Goal: Find contact information: Find contact information

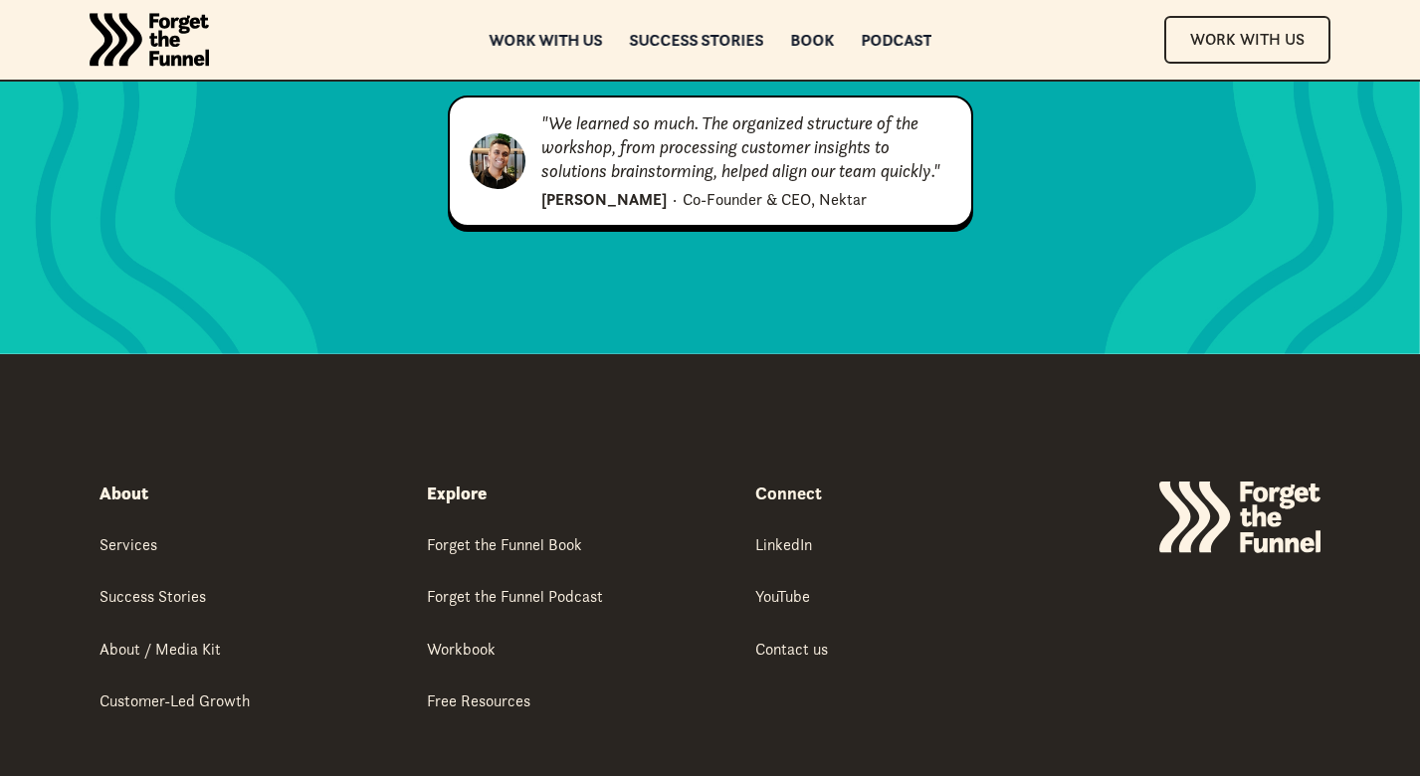
scroll to position [10447, 0]
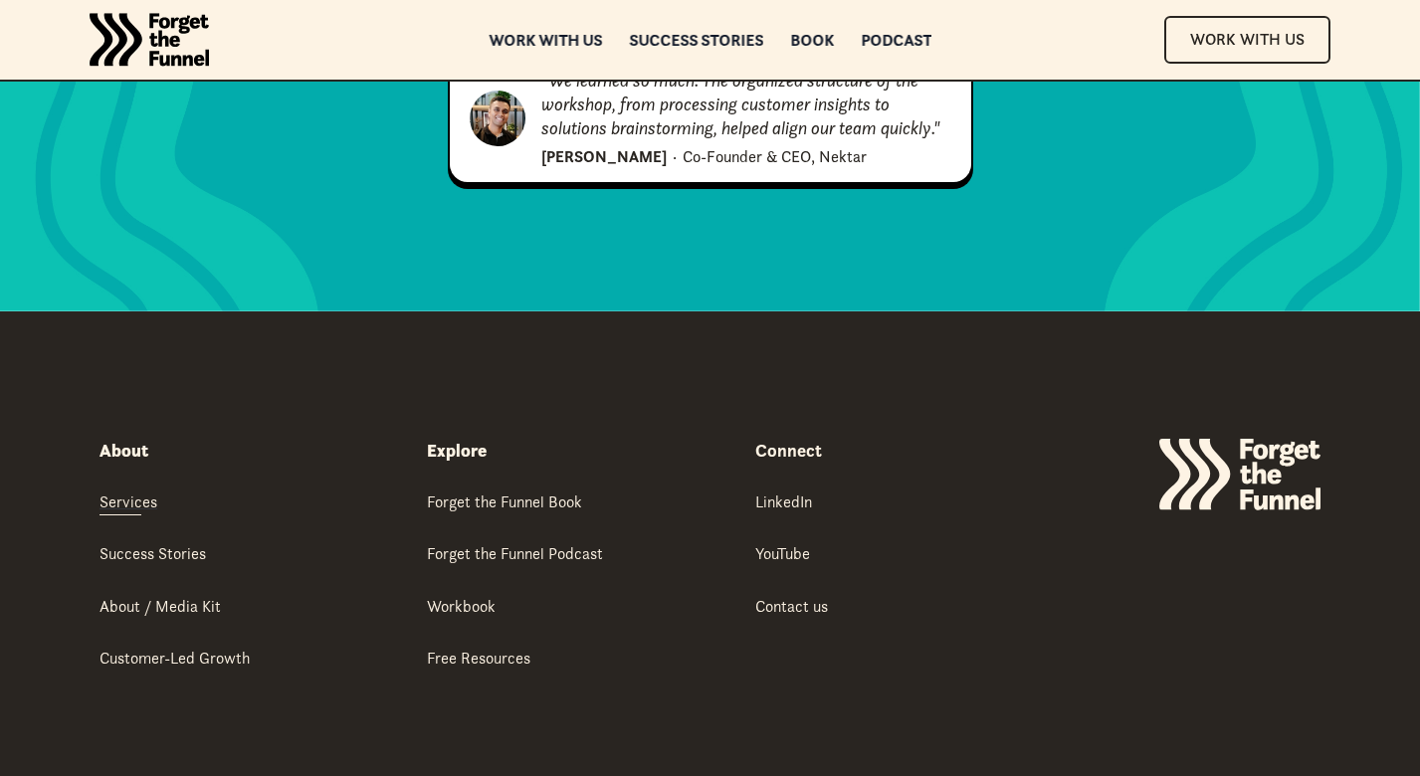
click at [122, 491] on div "Services" at bounding box center [129, 502] width 58 height 22
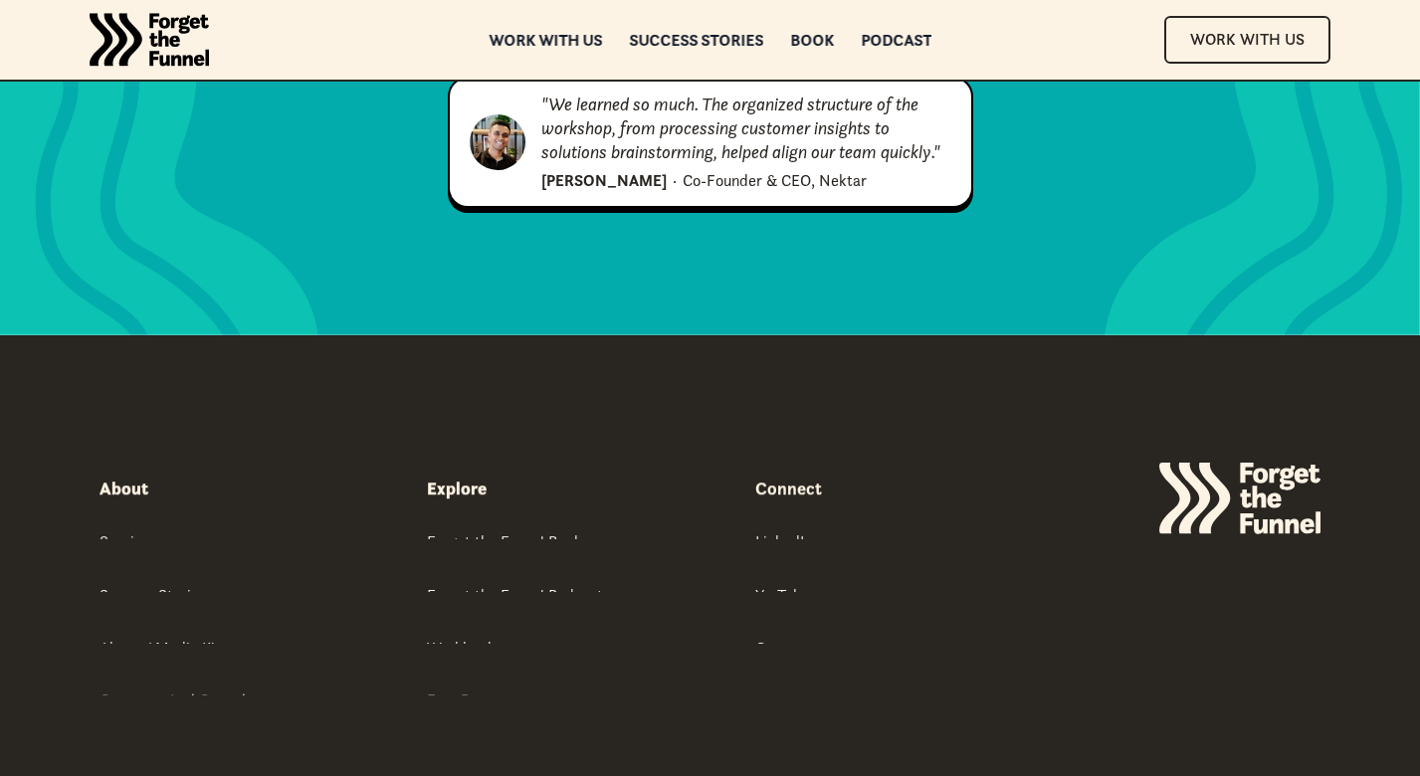
scroll to position [10447, 0]
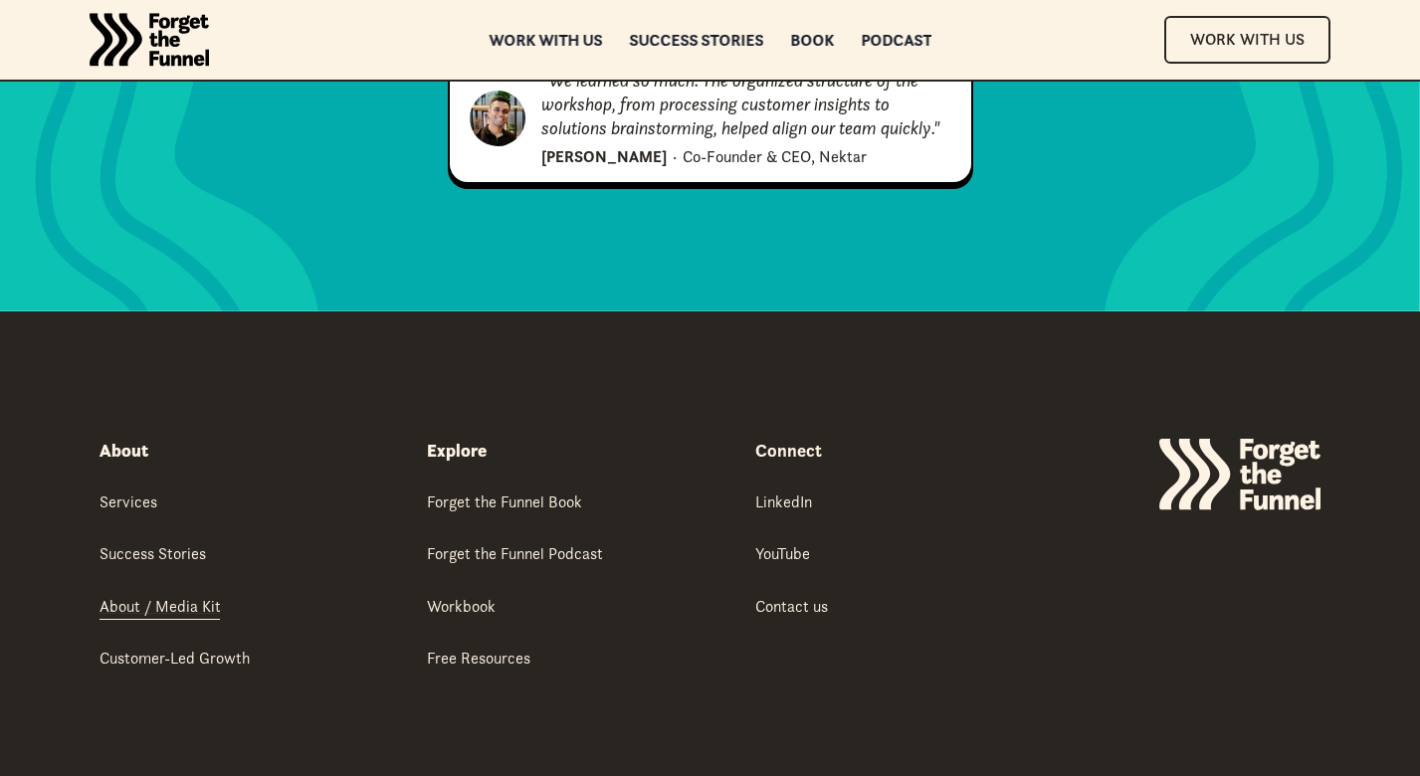
click at [130, 595] on div "About / Media Kit" at bounding box center [160, 606] width 121 height 22
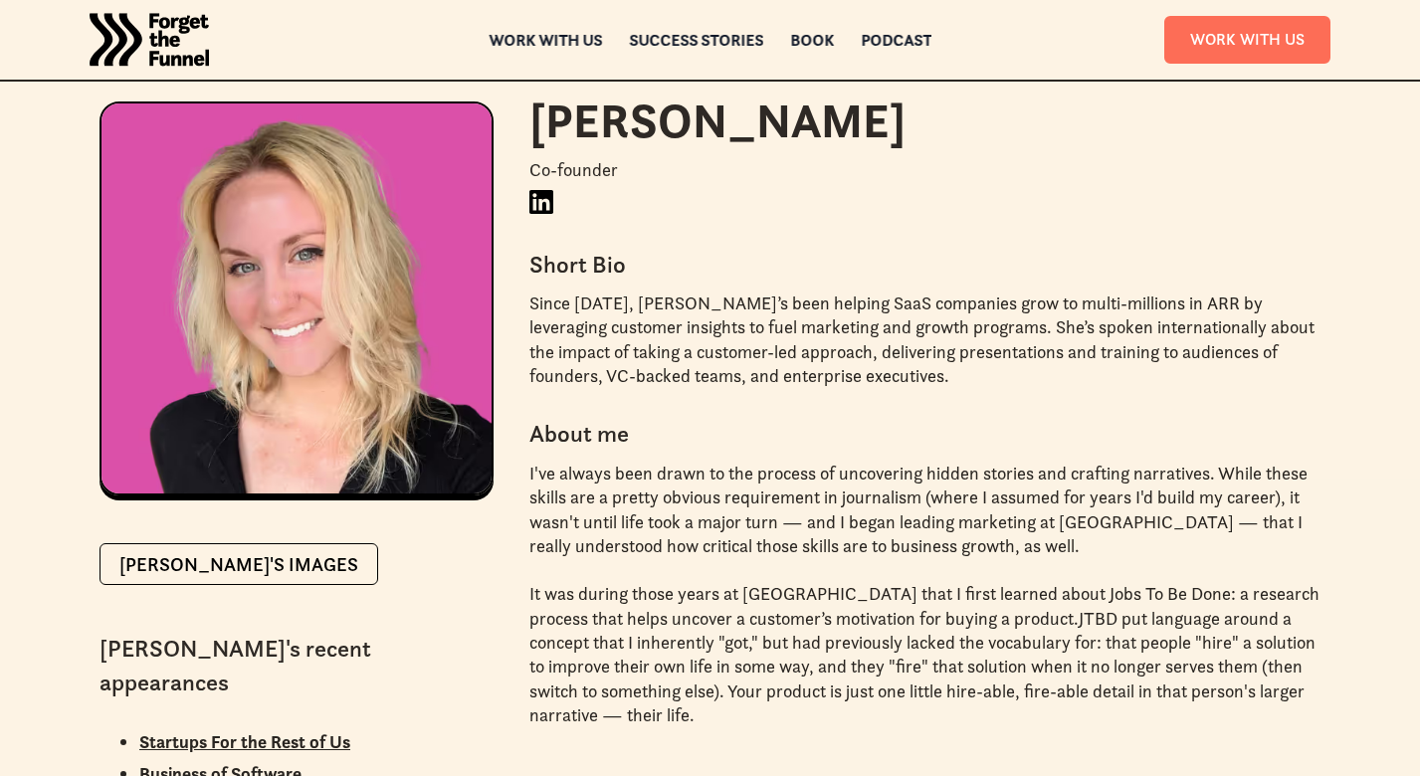
scroll to position [3006, 0]
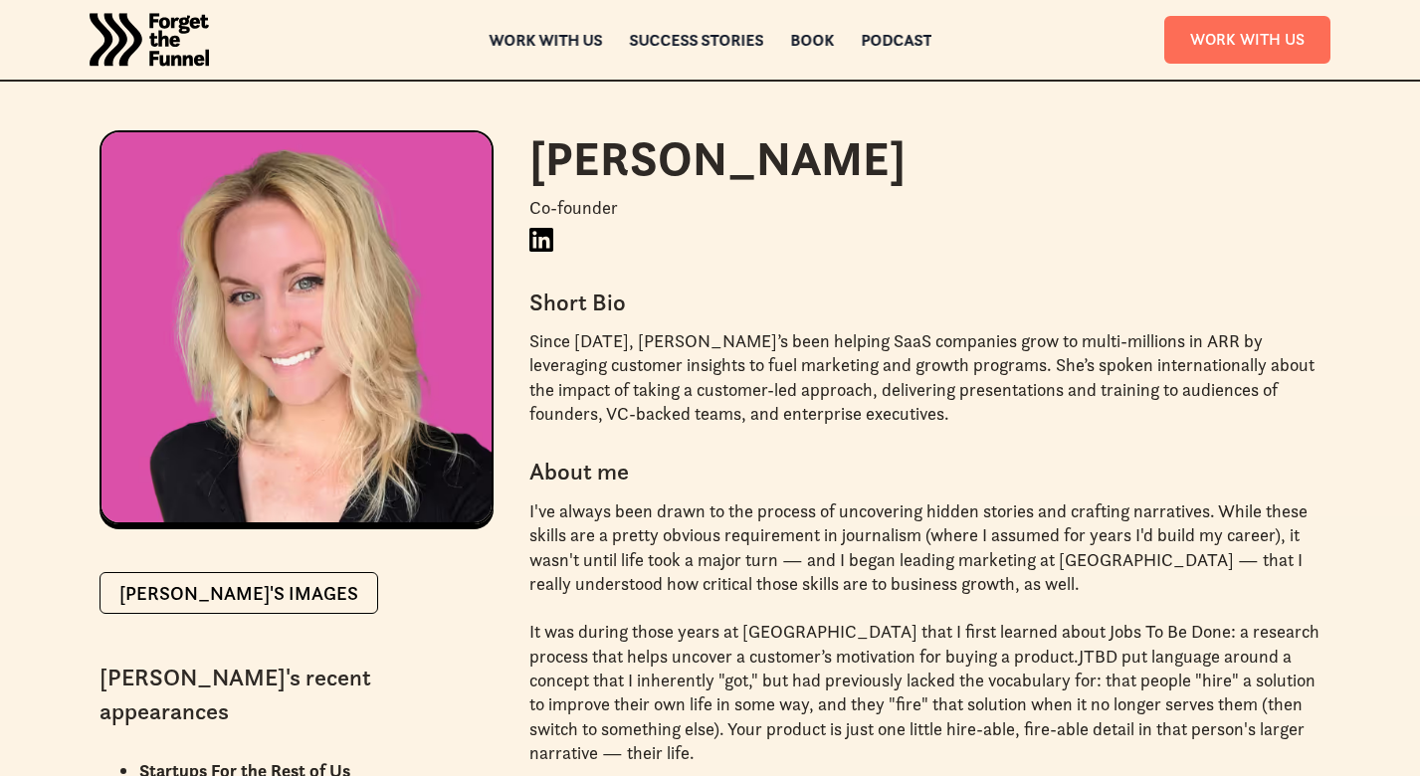
drag, startPoint x: 896, startPoint y: 134, endPoint x: 524, endPoint y: 133, distance: 371.2
click at [524, 133] on div "Claire Suellentrop Co-founder LinkedIn Short Bio Since 2014, Claire’s been help…" at bounding box center [916, 639] width 807 height 1019
copy h2 "Claire Suellentrop"
